Goal: Transaction & Acquisition: Purchase product/service

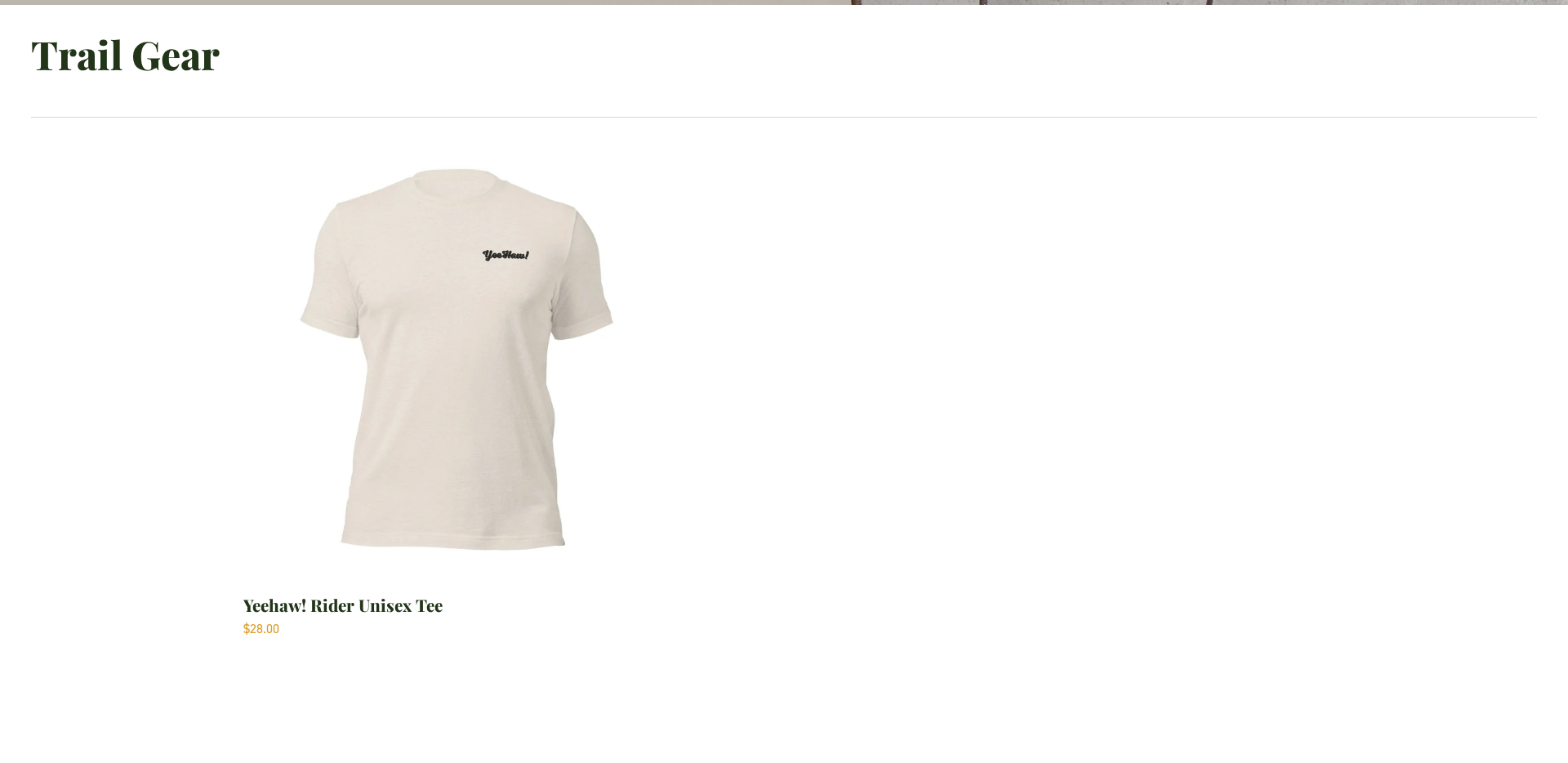
scroll to position [637, 0]
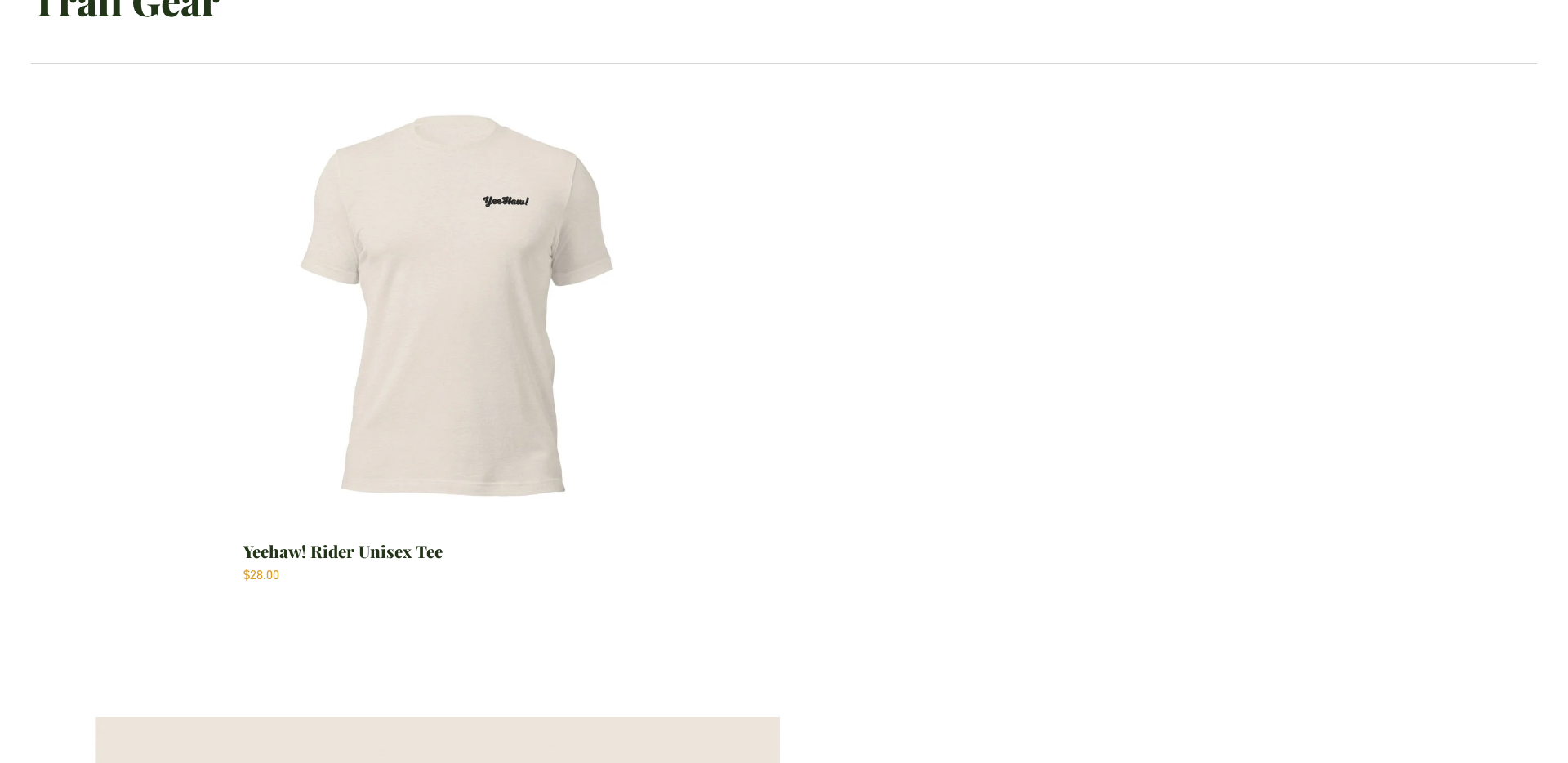
click at [442, 373] on img "Yeehaw! Rider Unisex Tee" at bounding box center [456, 307] width 425 height 425
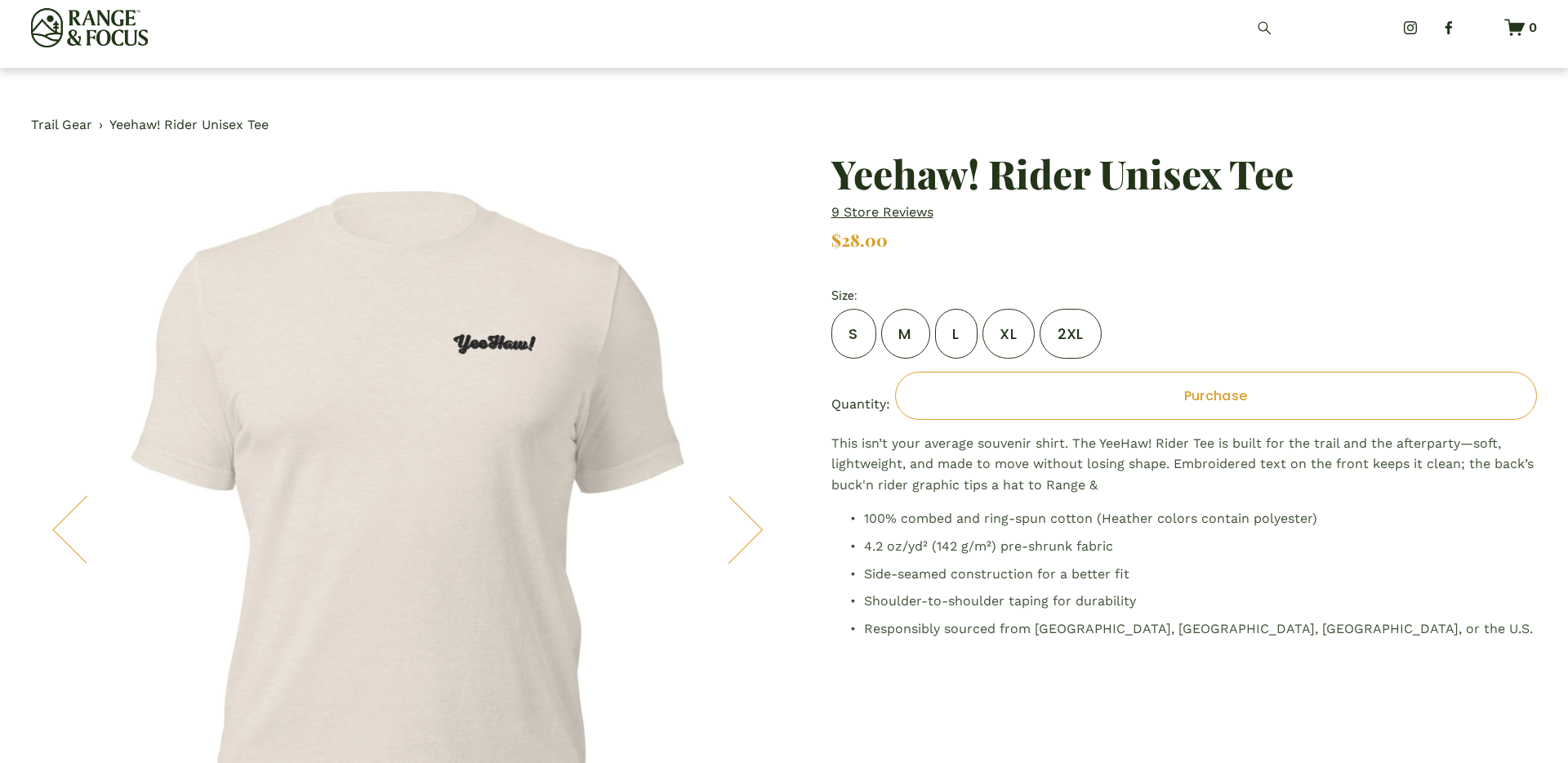
scroll to position [13, 0]
click at [905, 343] on label "M" at bounding box center [905, 333] width 49 height 50
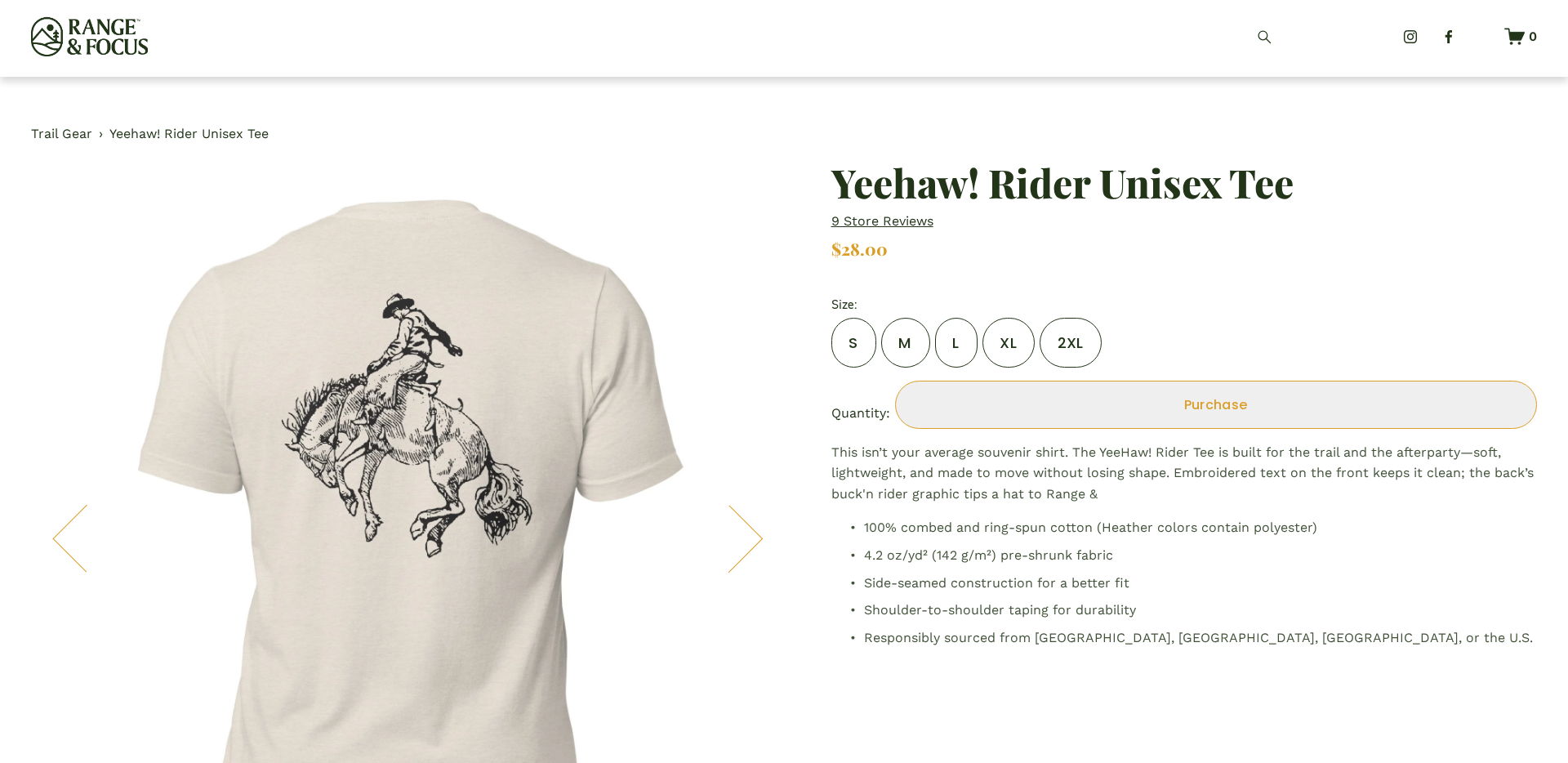
scroll to position [2, 0]
click at [1151, 404] on div "Purchase Added!" at bounding box center [1215, 406] width 606 height 20
